Goal: Transaction & Acquisition: Book appointment/travel/reservation

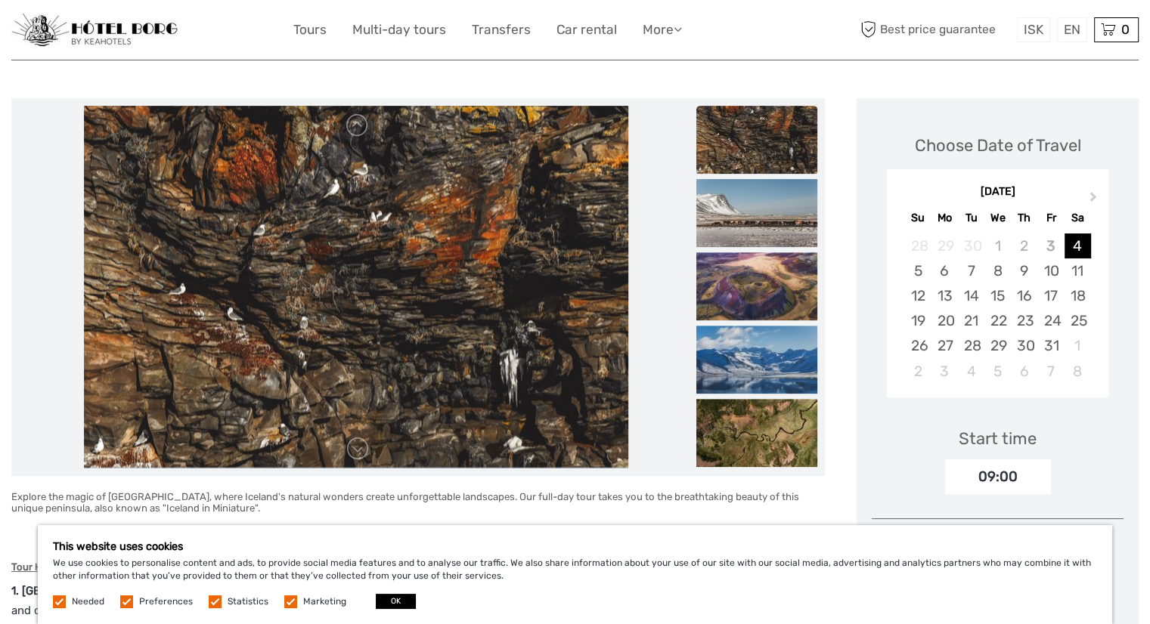
scroll to position [150, 0]
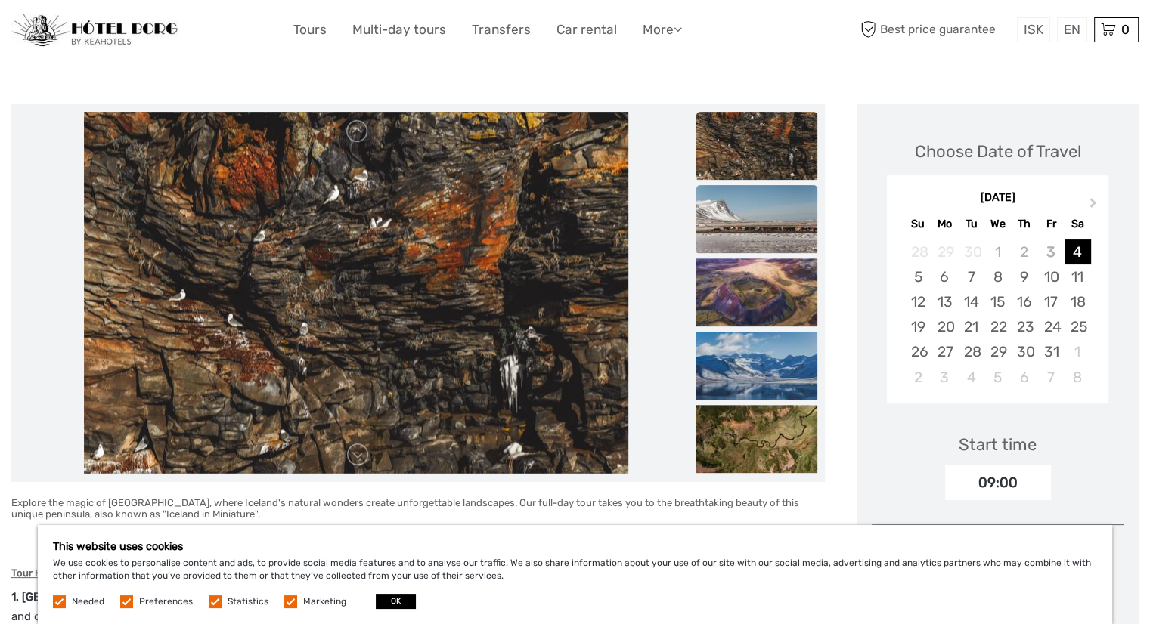
click at [735, 246] on img at bounding box center [756, 219] width 121 height 68
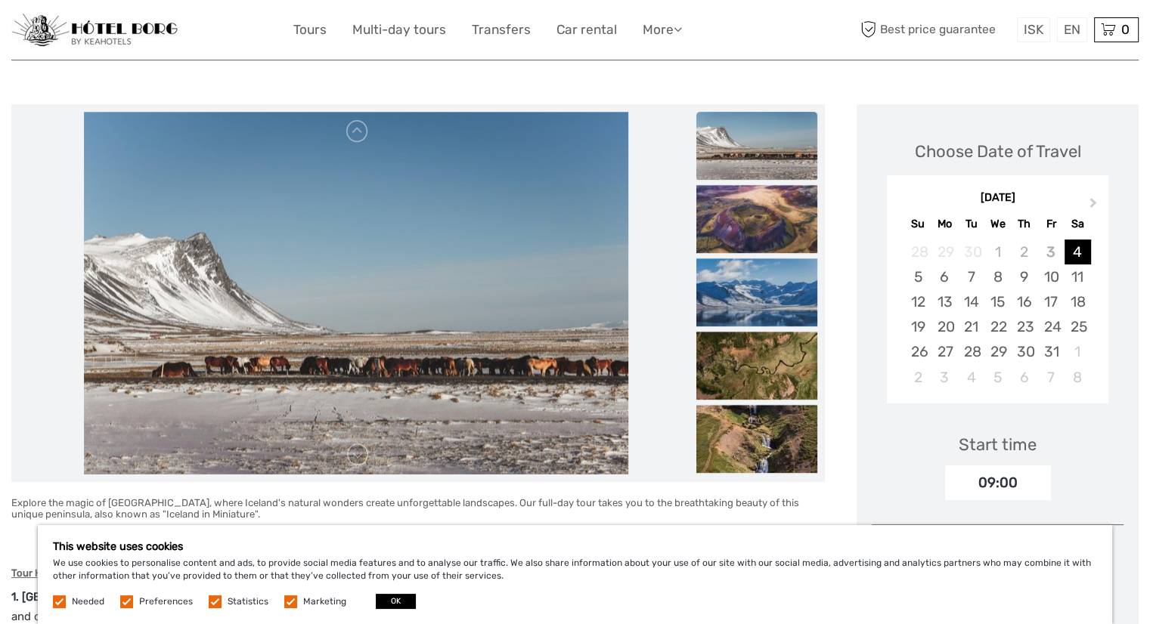
click at [735, 246] on img at bounding box center [756, 219] width 121 height 68
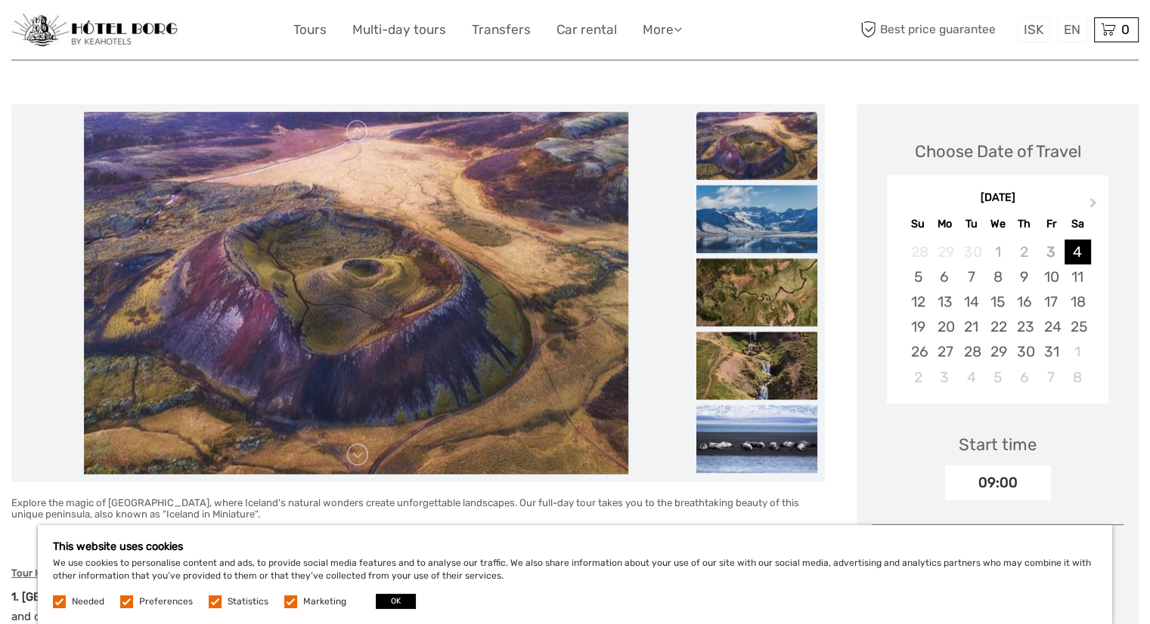
click at [735, 246] on img at bounding box center [756, 219] width 121 height 68
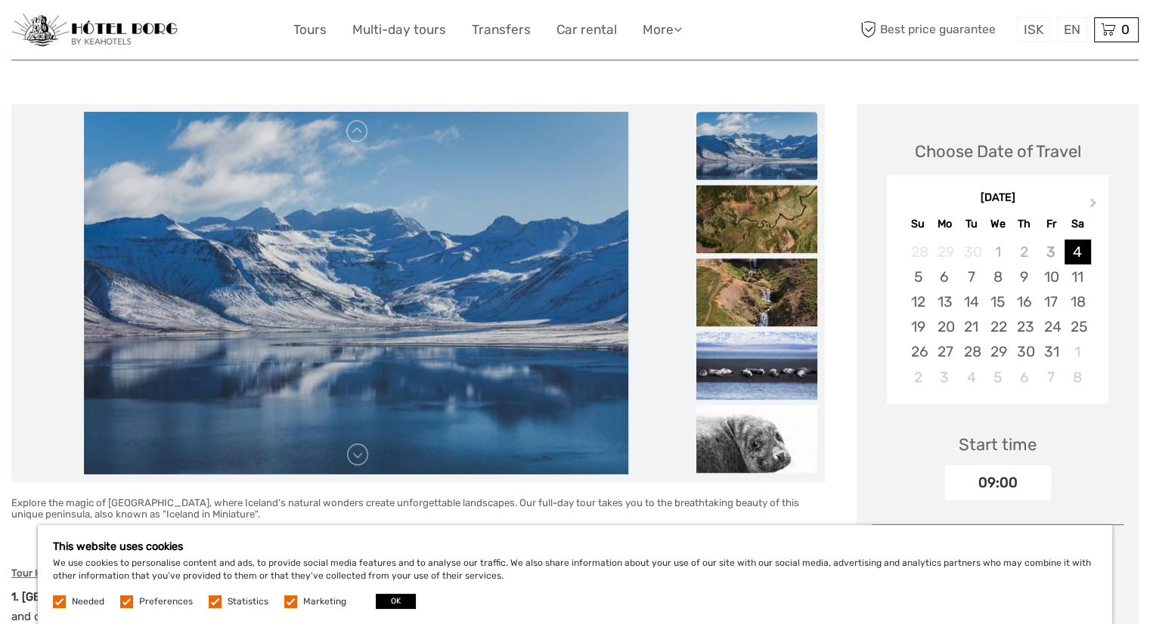
click at [735, 246] on img at bounding box center [756, 219] width 121 height 68
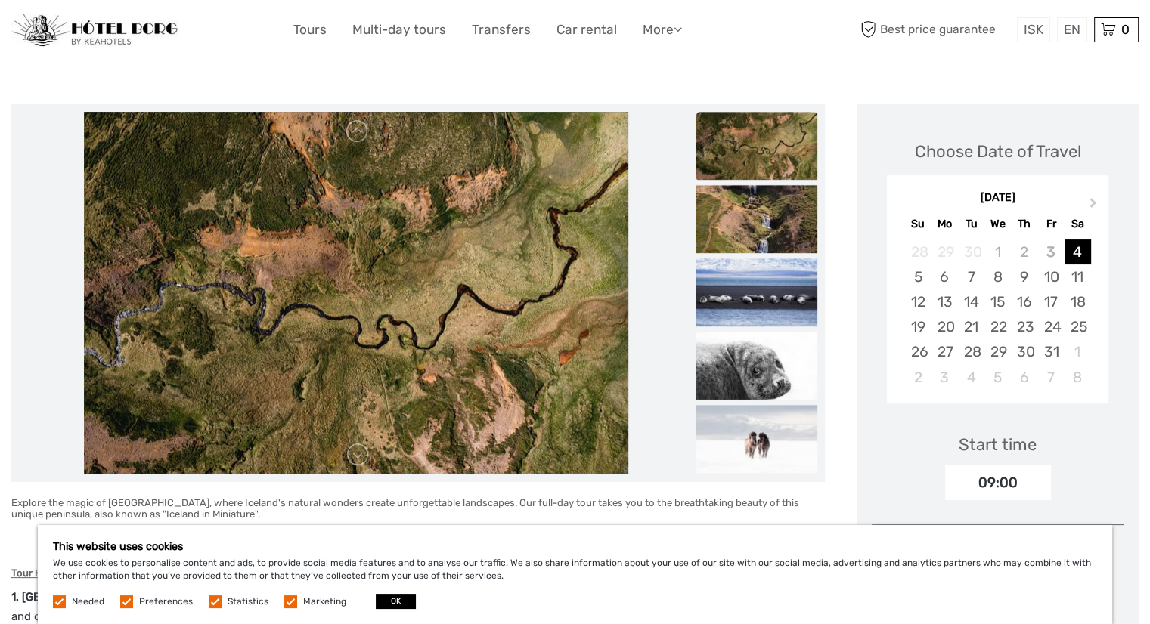
click at [735, 246] on img at bounding box center [756, 219] width 121 height 68
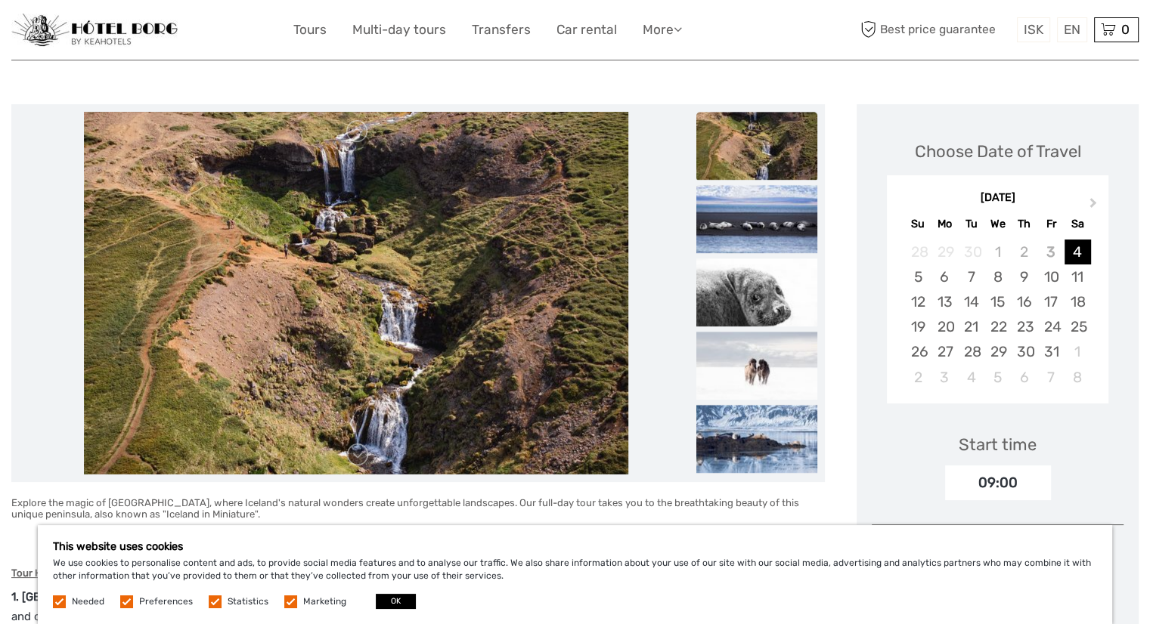
click at [735, 246] on img at bounding box center [756, 219] width 121 height 68
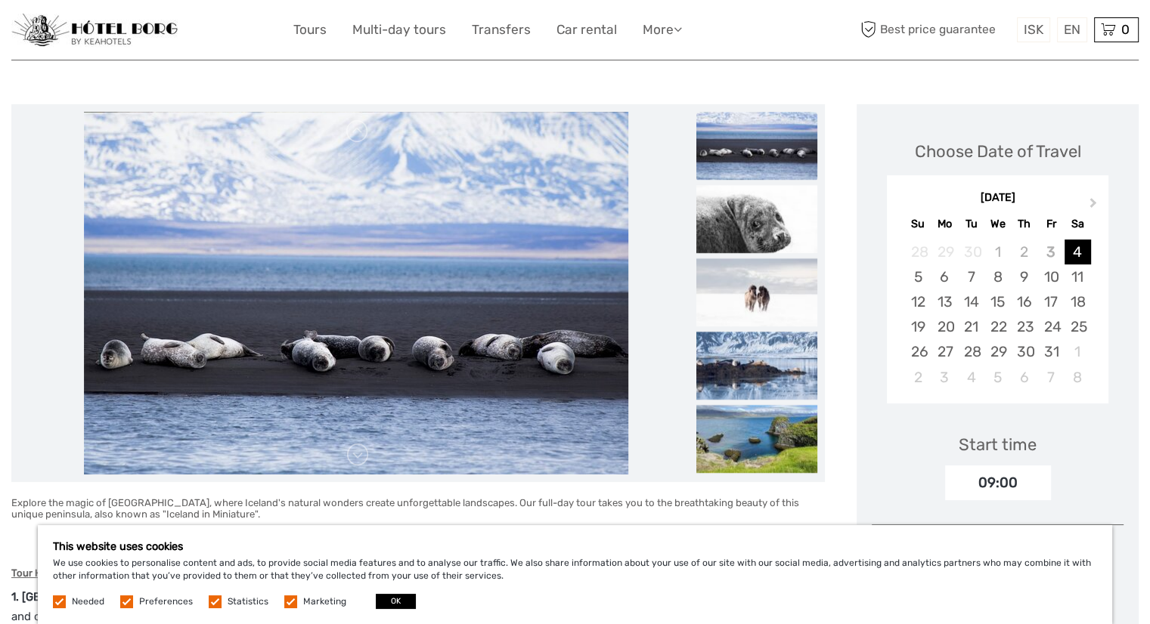
click at [735, 246] on img at bounding box center [756, 219] width 121 height 68
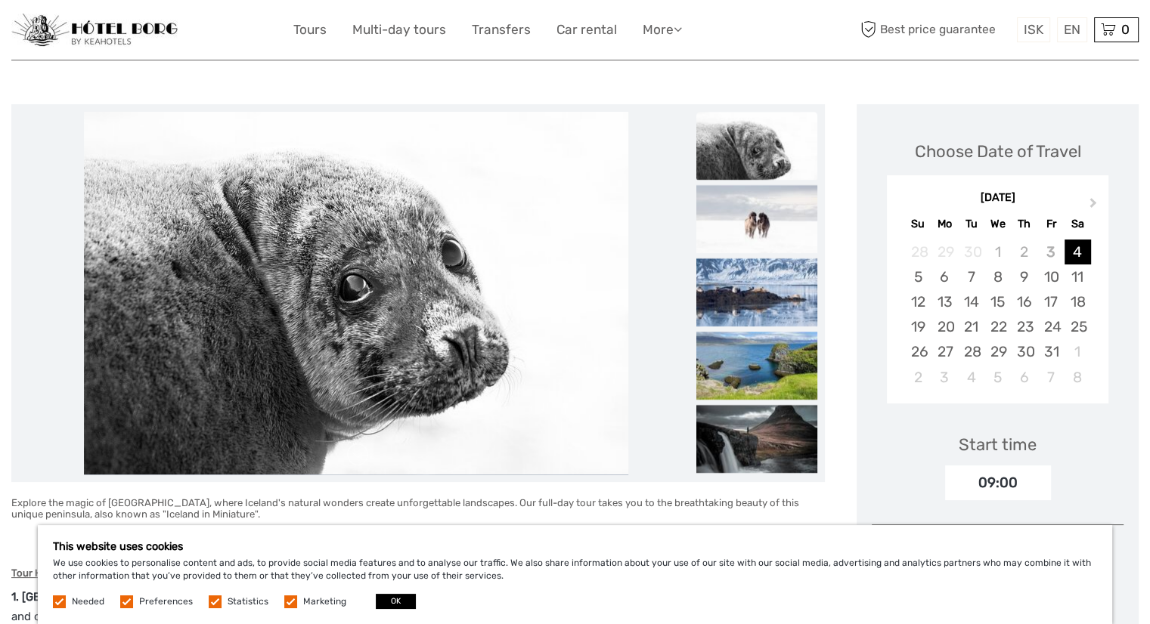
click at [735, 246] on img at bounding box center [756, 219] width 121 height 68
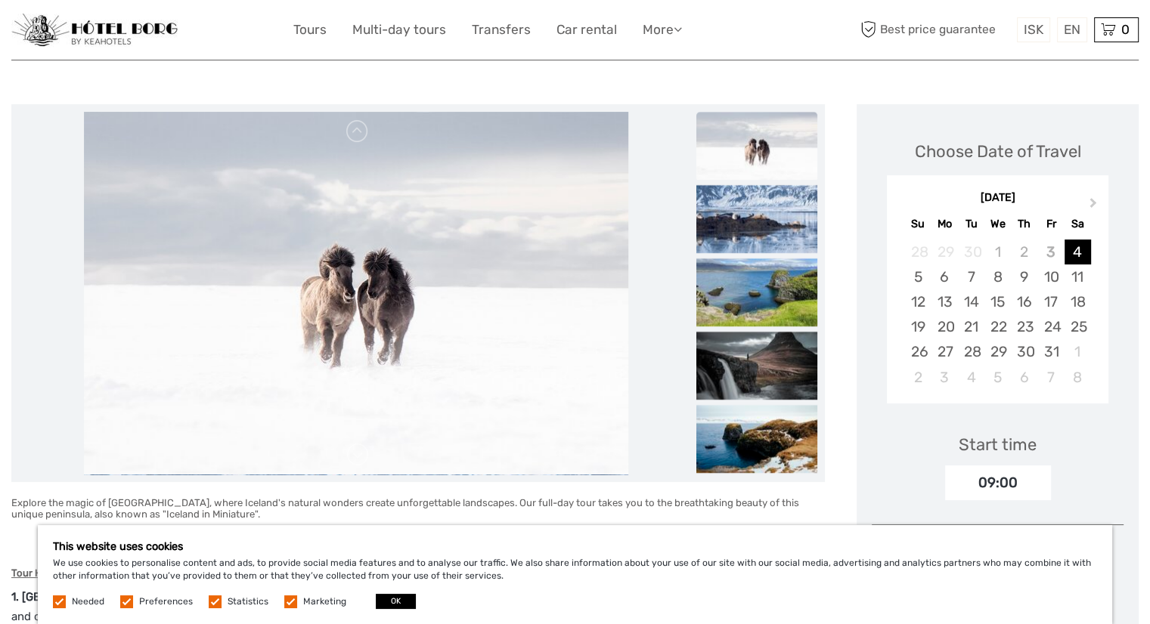
click at [735, 246] on img at bounding box center [756, 219] width 121 height 68
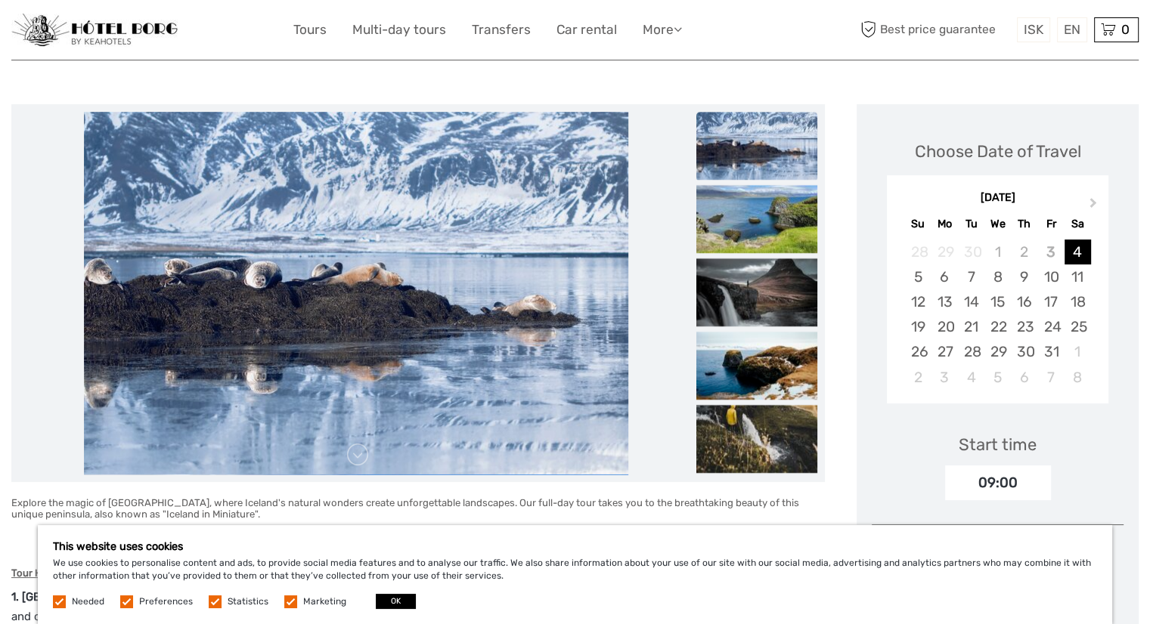
click at [735, 246] on img at bounding box center [756, 219] width 121 height 68
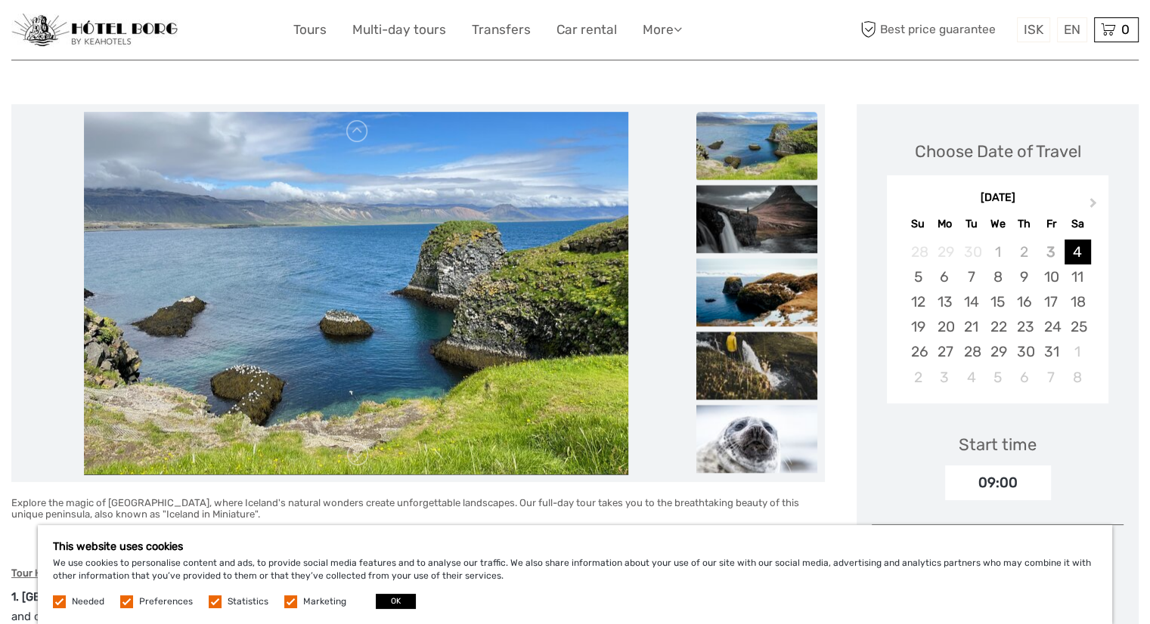
click at [735, 246] on img at bounding box center [756, 219] width 121 height 68
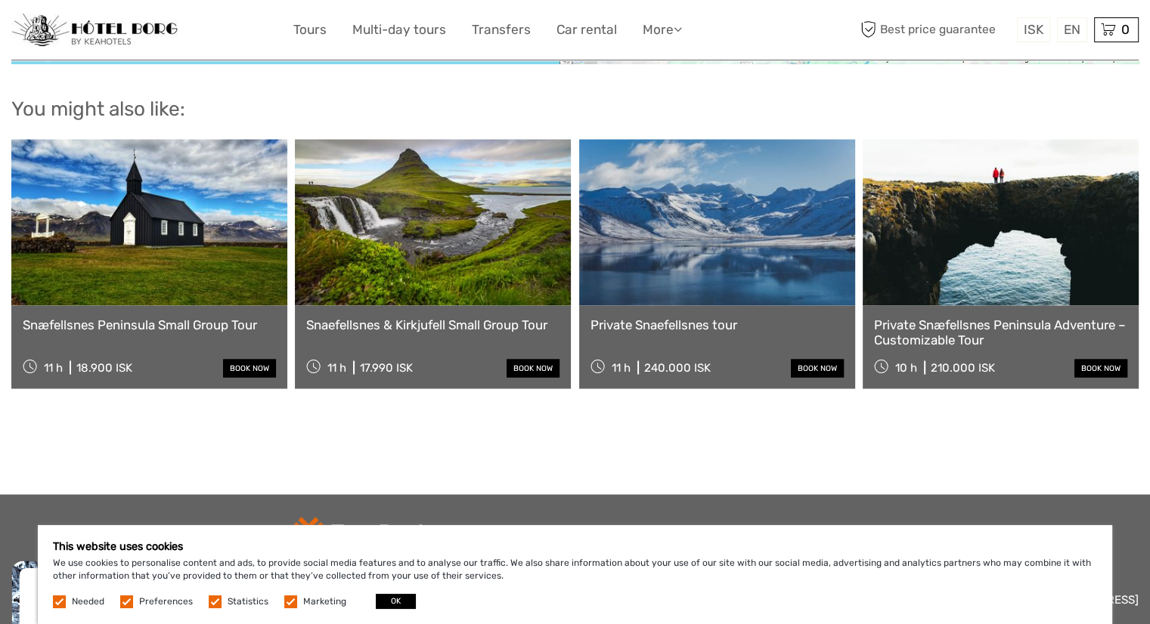
scroll to position [2978, 0]
